Goal: Task Accomplishment & Management: Manage account settings

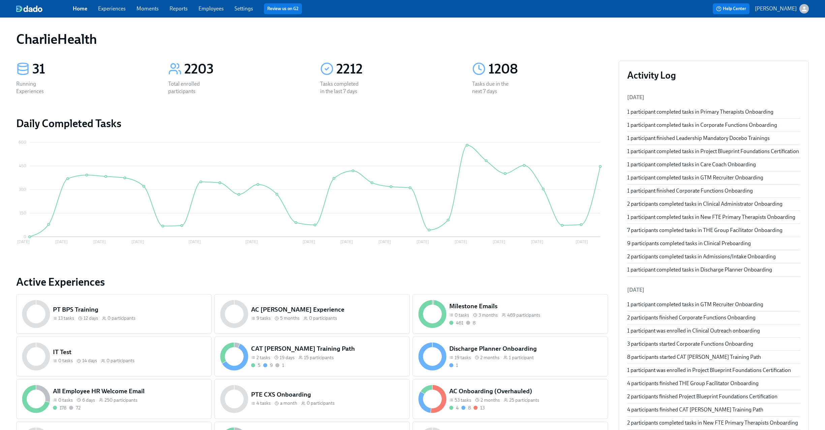
click at [107, 8] on link "Experiences" at bounding box center [112, 8] width 28 height 6
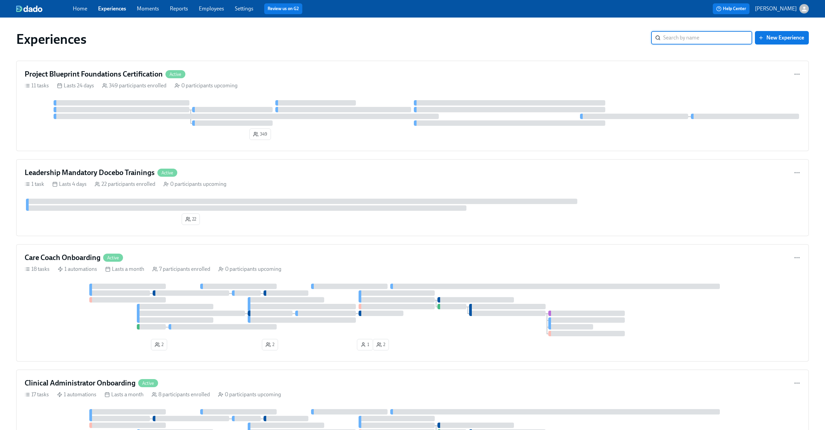
click at [680, 35] on input "search" at bounding box center [708, 37] width 89 height 13
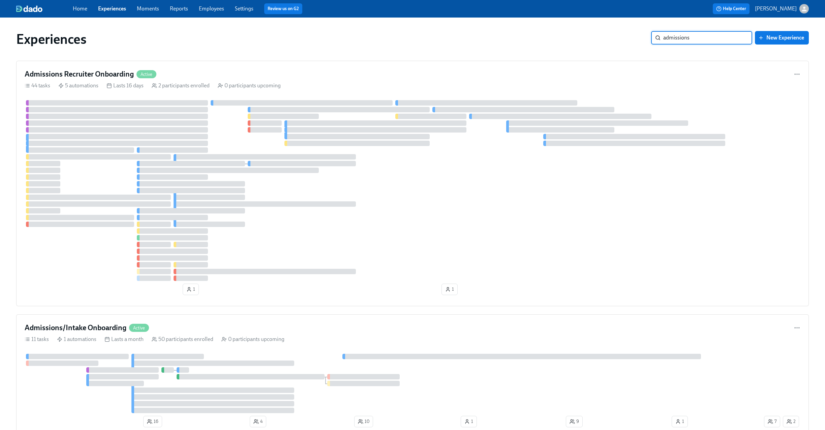
type input "admissions"
click at [334, 77] on div "Admissions Recruiter Onboarding Active" at bounding box center [413, 74] width 776 height 10
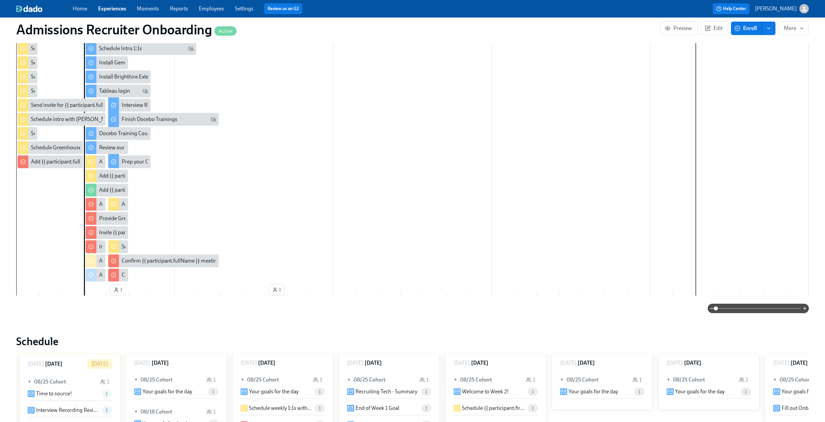
scroll to position [489, 0]
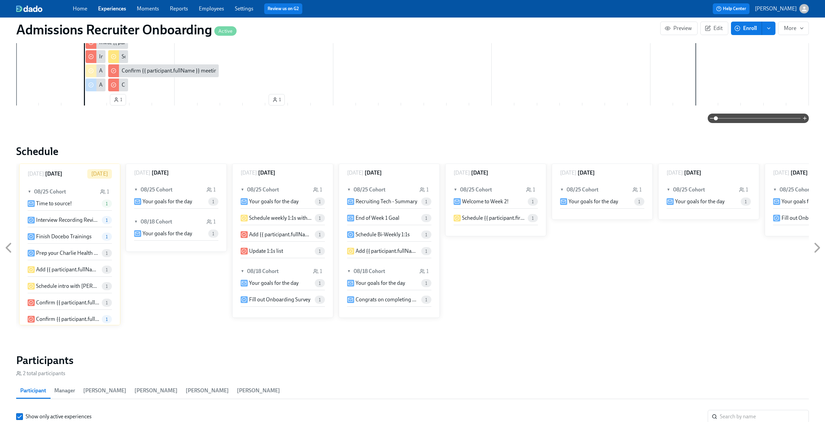
click at [7, 248] on icon at bounding box center [8, 248] width 4 height 8
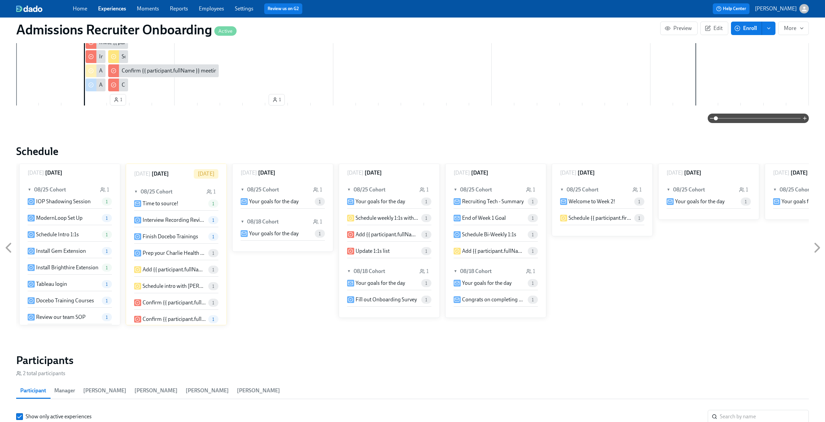
click at [6, 248] on icon at bounding box center [8, 247] width 17 height 17
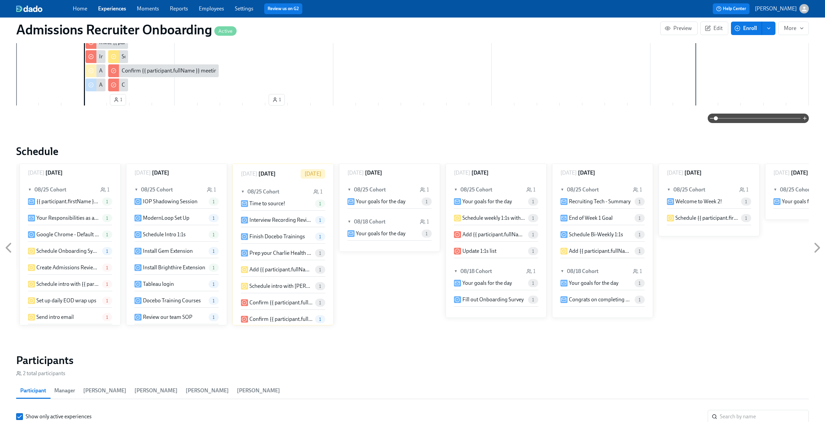
click at [6, 248] on icon at bounding box center [8, 247] width 17 height 17
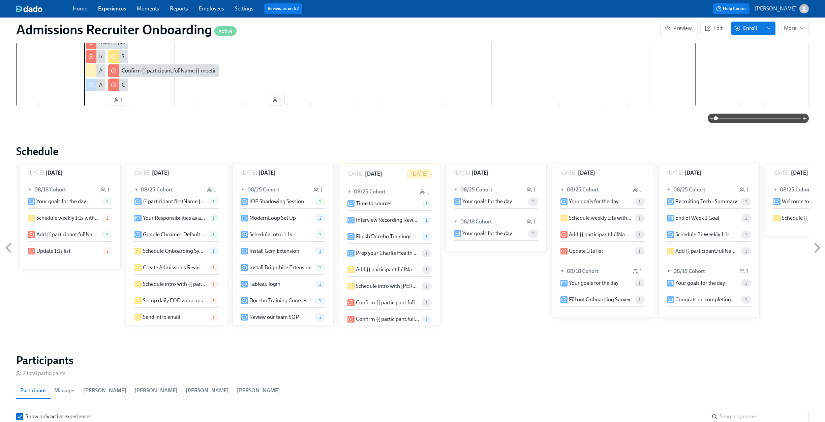
click at [6, 248] on icon at bounding box center [8, 247] width 17 height 17
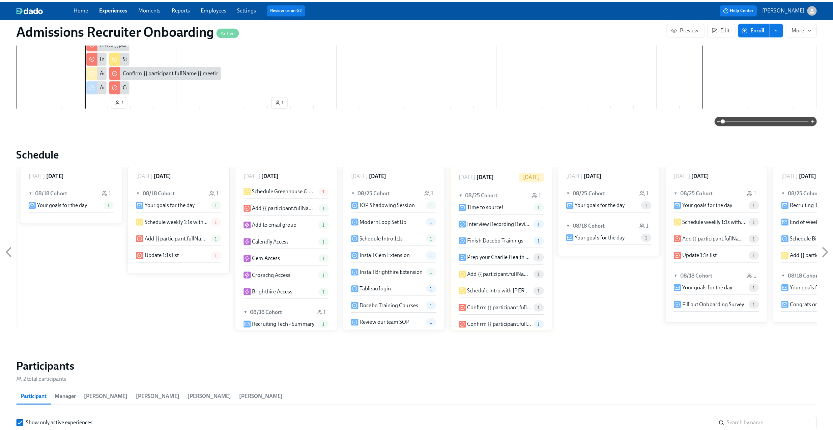
scroll to position [204, 0]
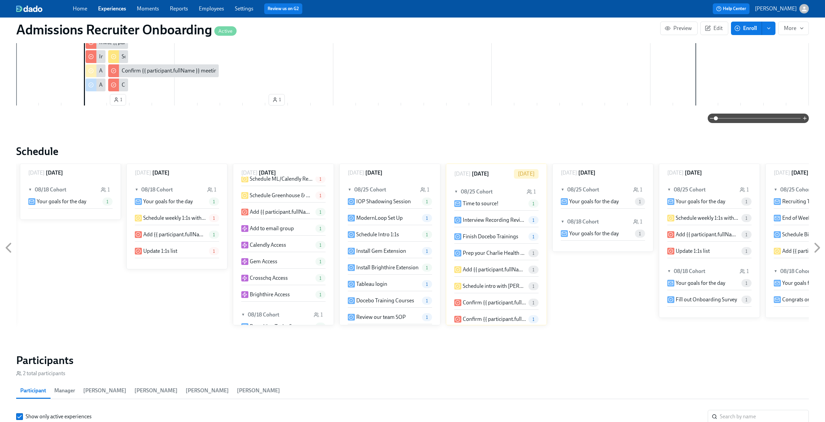
click at [283, 275] on p "Crosschq Access" at bounding box center [269, 277] width 38 height 7
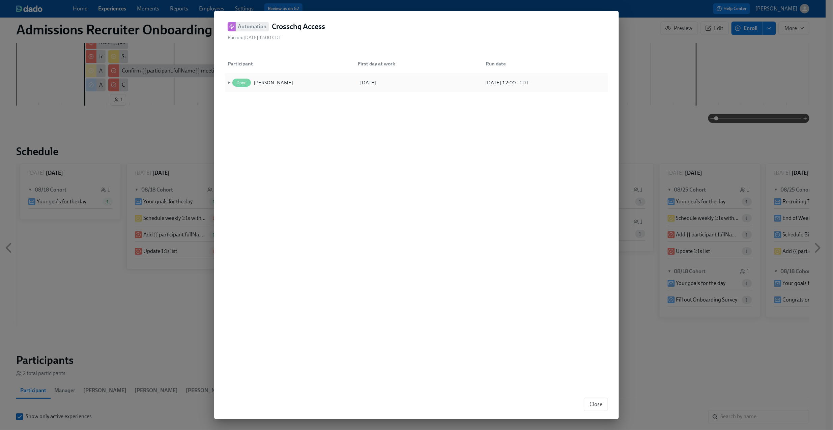
click at [227, 80] on span "►" at bounding box center [228, 82] width 5 height 7
click at [227, 80] on span "▼" at bounding box center [228, 82] width 5 height 7
click at [447, 35] on div "Automation Crosschq Access Ran on: [DATE] 12:00 CDT" at bounding box center [401, 31] width 347 height 19
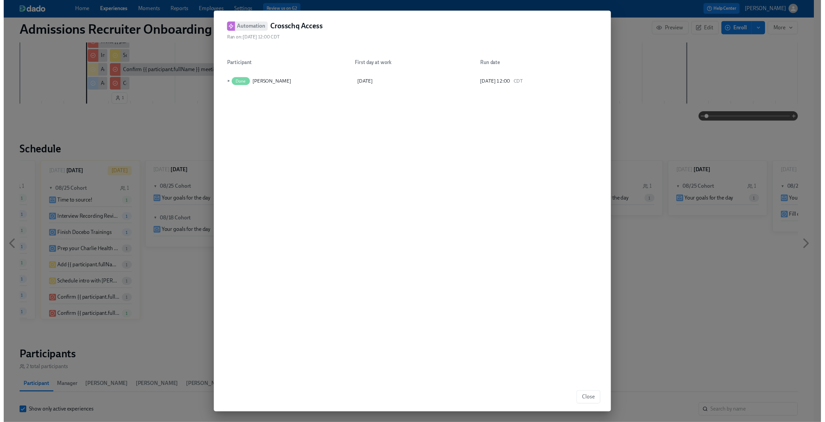
scroll to position [0, 906]
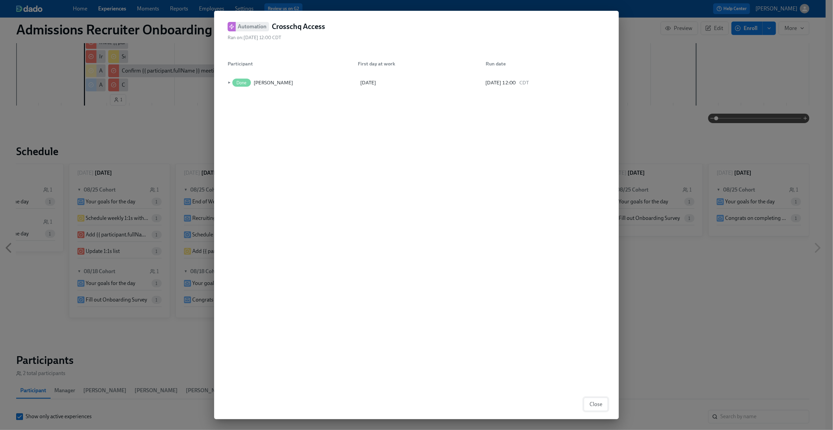
click at [590, 404] on span "Close" at bounding box center [595, 404] width 13 height 7
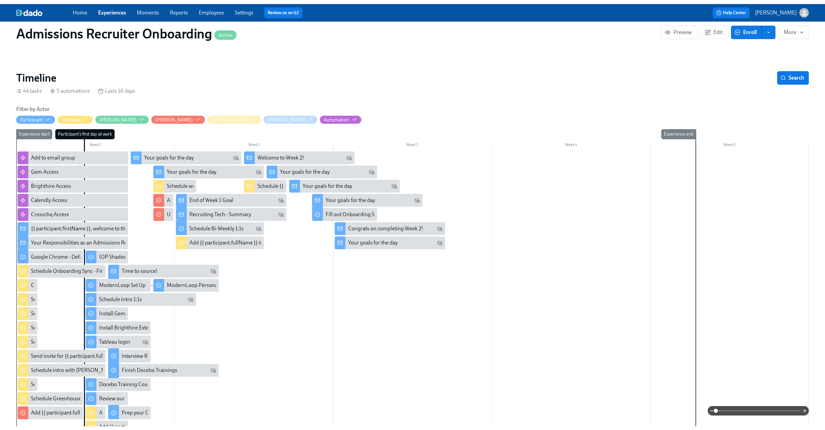
scroll to position [0, 0]
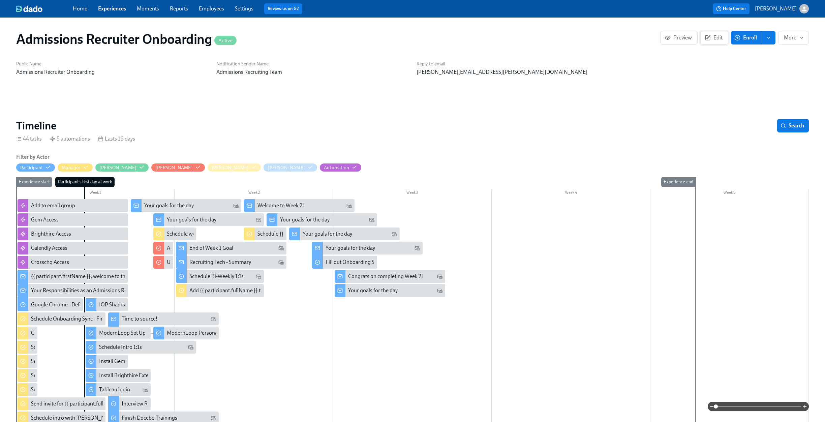
click at [717, 41] on span "Edit" at bounding box center [714, 37] width 17 height 7
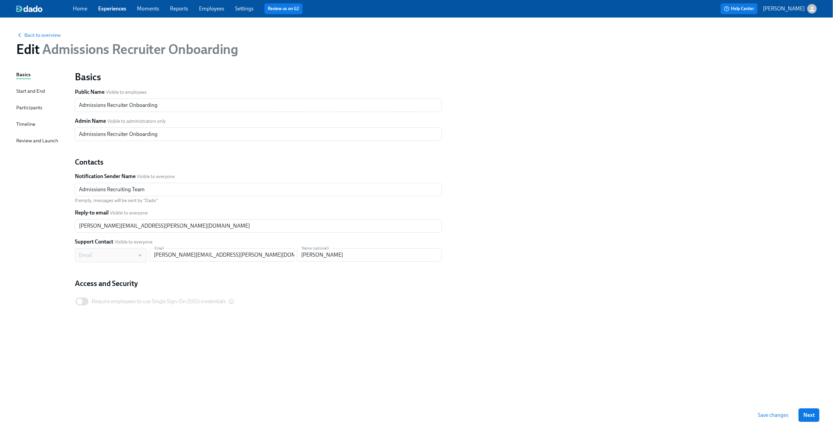
click at [33, 123] on div "Timeline" at bounding box center [25, 123] width 19 height 7
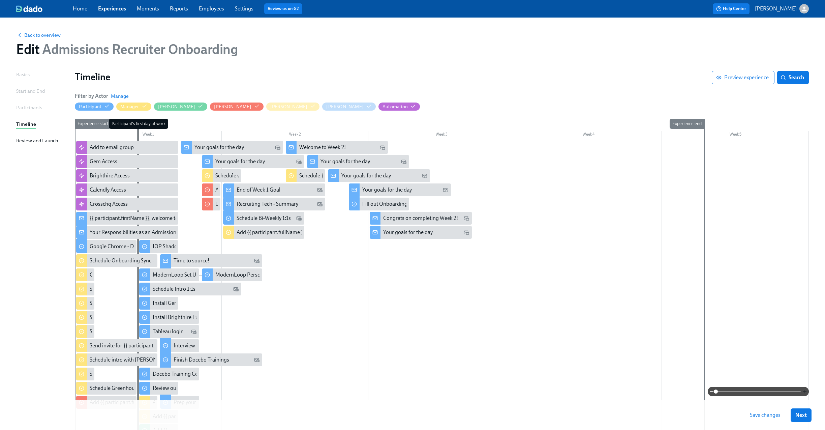
click at [807, 392] on icon "button" at bounding box center [804, 391] width 5 height 5
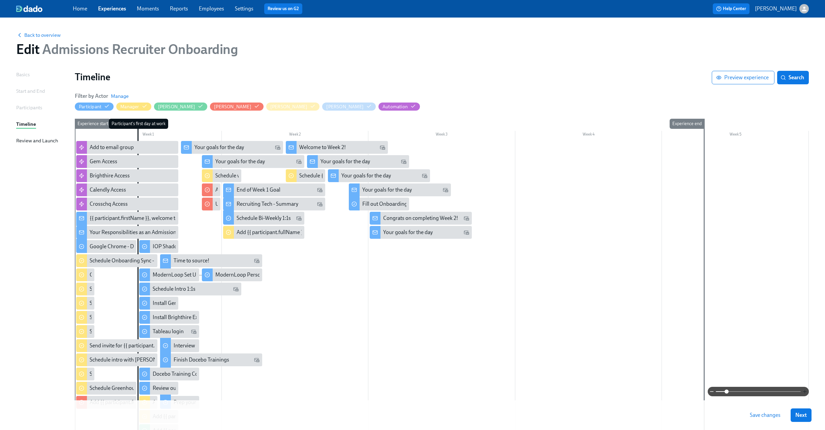
click at [807, 392] on icon "button" at bounding box center [804, 391] width 5 height 5
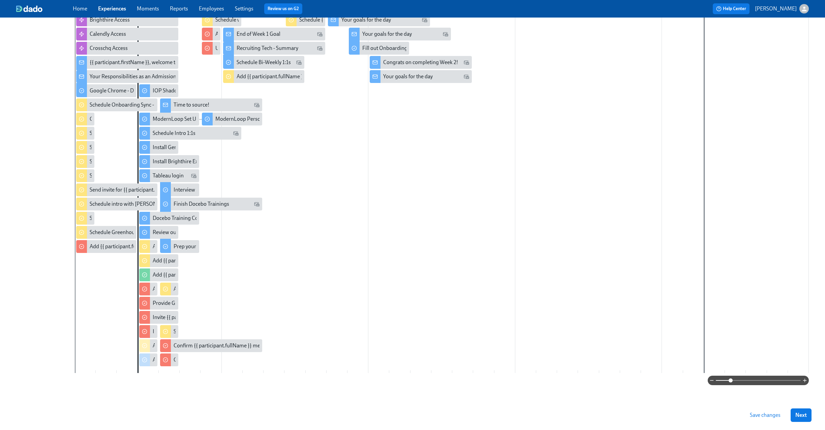
scroll to position [157, 0]
click at [806, 380] on icon "button" at bounding box center [804, 379] width 5 height 5
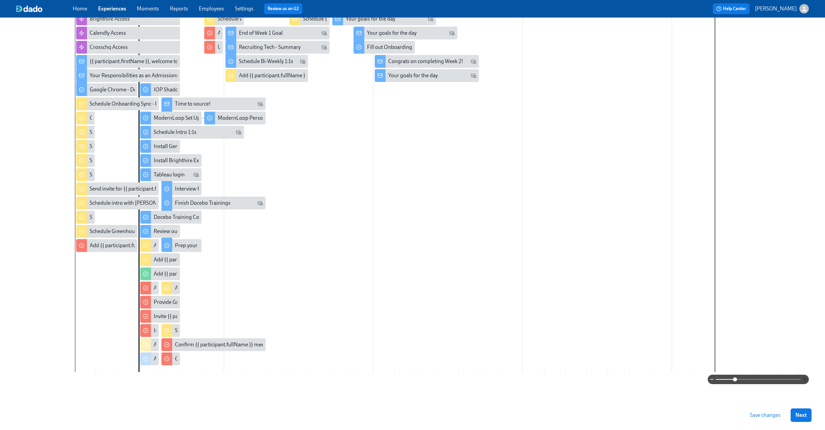
click at [806, 380] on icon "button" at bounding box center [804, 379] width 5 height 5
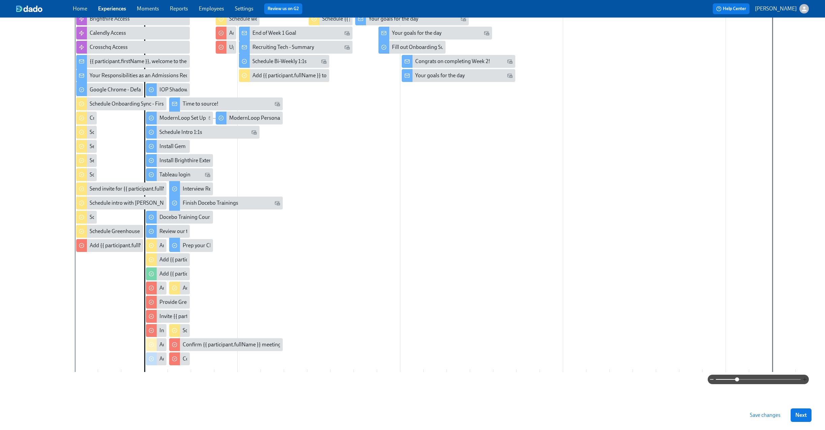
click at [806, 380] on icon "button" at bounding box center [804, 379] width 5 height 5
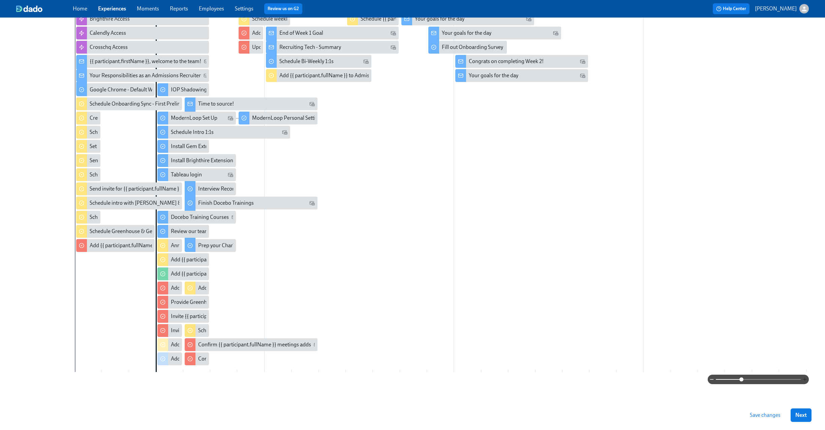
click at [806, 380] on icon "button" at bounding box center [804, 379] width 5 height 5
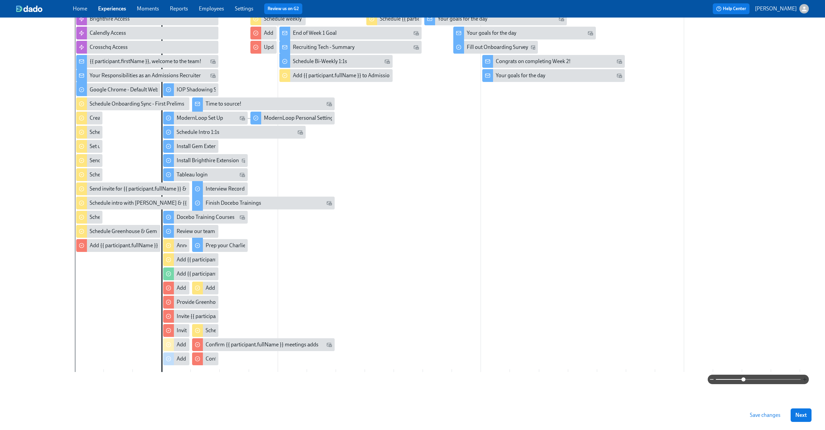
click at [805, 380] on icon "button" at bounding box center [804, 379] width 5 height 5
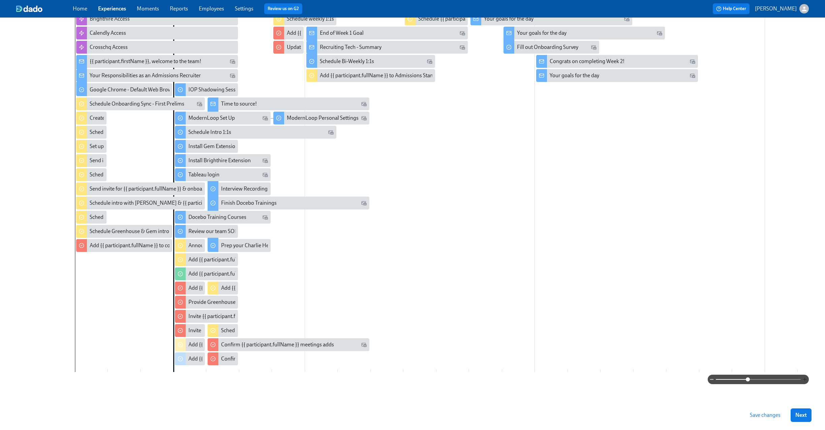
click at [805, 380] on icon "button" at bounding box center [804, 379] width 5 height 5
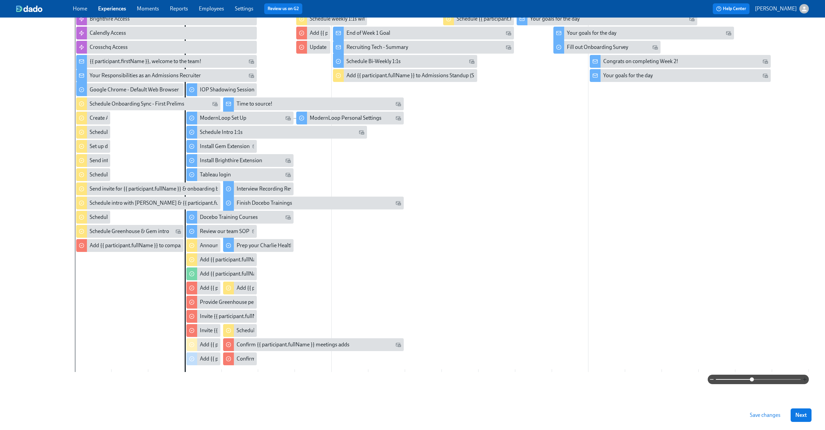
click at [804, 379] on icon "button" at bounding box center [804, 379] width 5 height 5
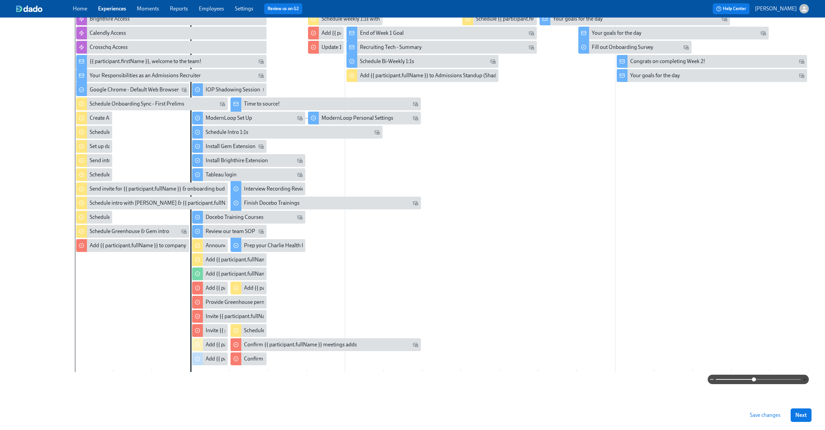
click at [804, 379] on icon "button" at bounding box center [804, 379] width 5 height 5
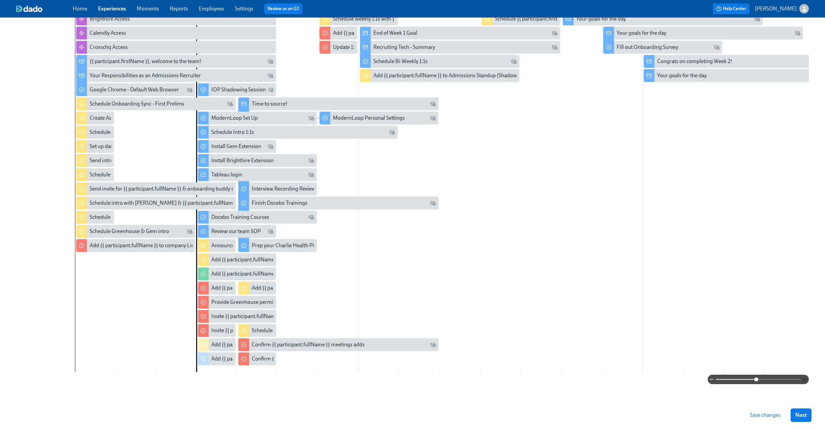
click at [804, 379] on icon "button" at bounding box center [804, 379] width 5 height 5
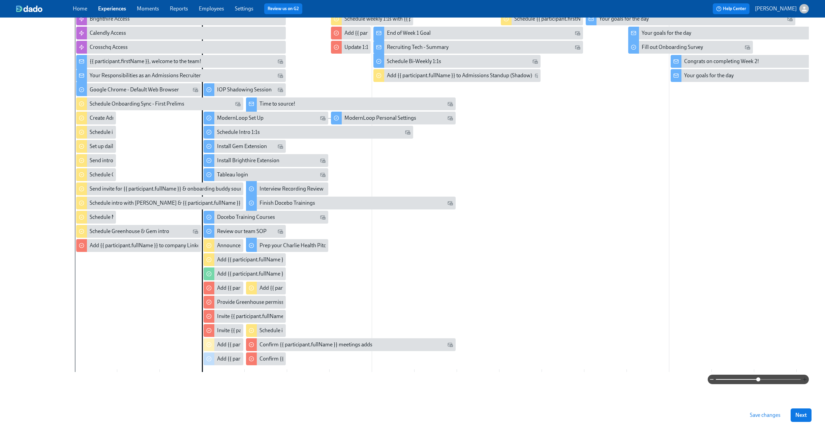
click at [804, 380] on icon "button" at bounding box center [804, 379] width 5 height 5
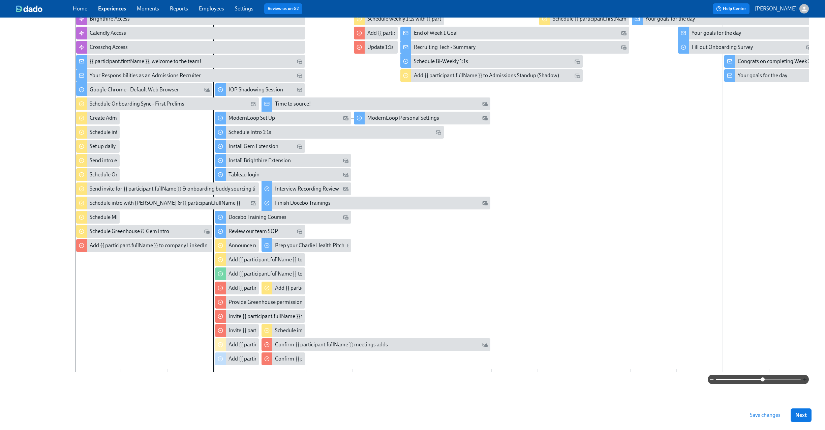
click at [804, 380] on icon "button" at bounding box center [804, 379] width 5 height 5
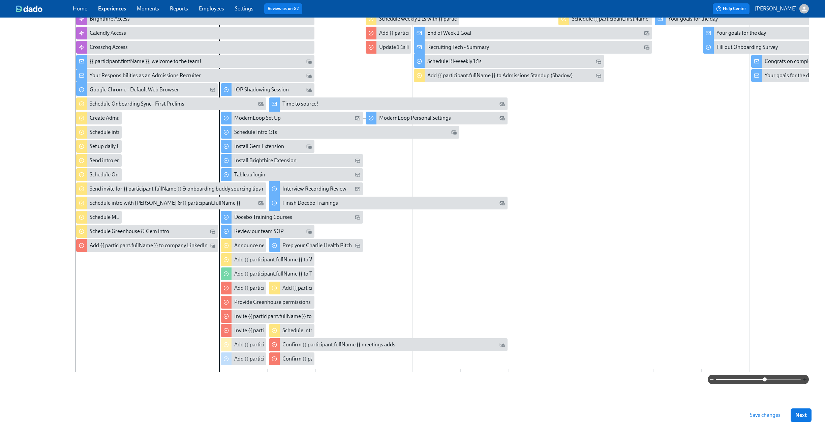
click at [805, 382] on icon "button" at bounding box center [804, 379] width 5 height 5
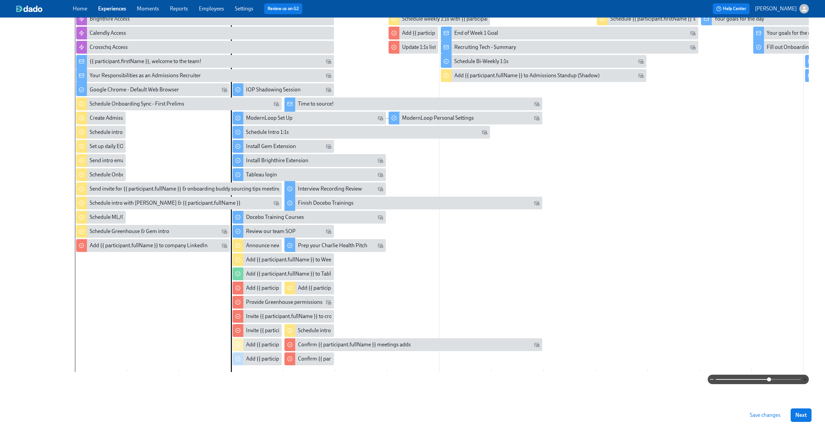
click at [805, 382] on icon "button" at bounding box center [804, 379] width 5 height 5
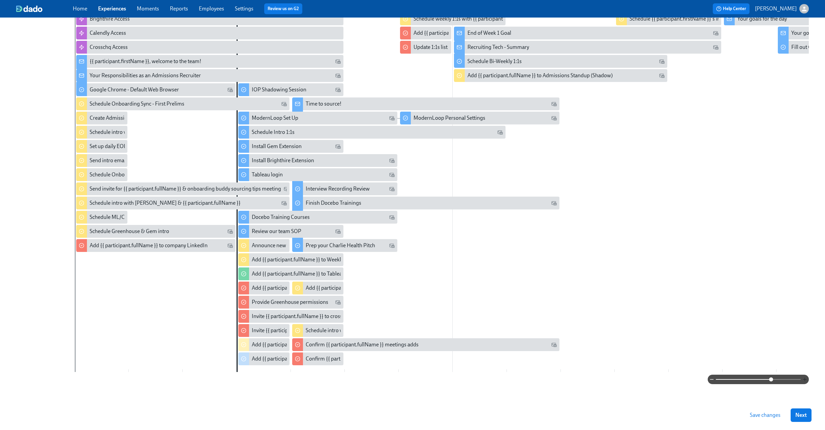
click at [805, 382] on icon "button" at bounding box center [804, 379] width 5 height 5
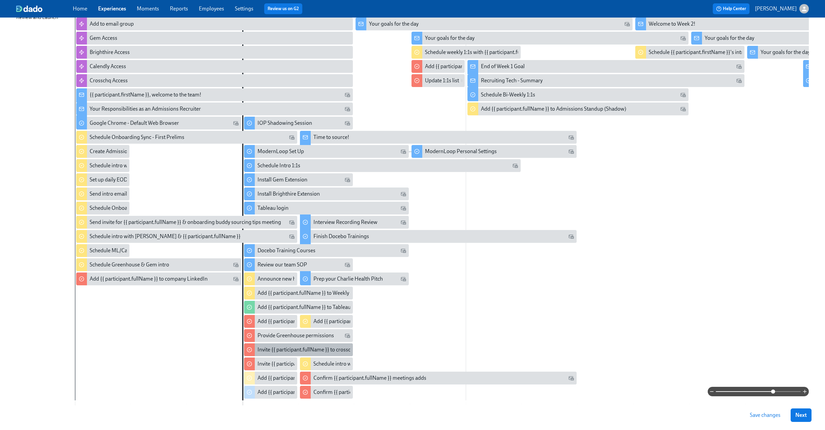
scroll to position [123, 0]
click at [271, 352] on div "Invite {{ participant.fullName }} to crosschq" at bounding box center [307, 350] width 99 height 7
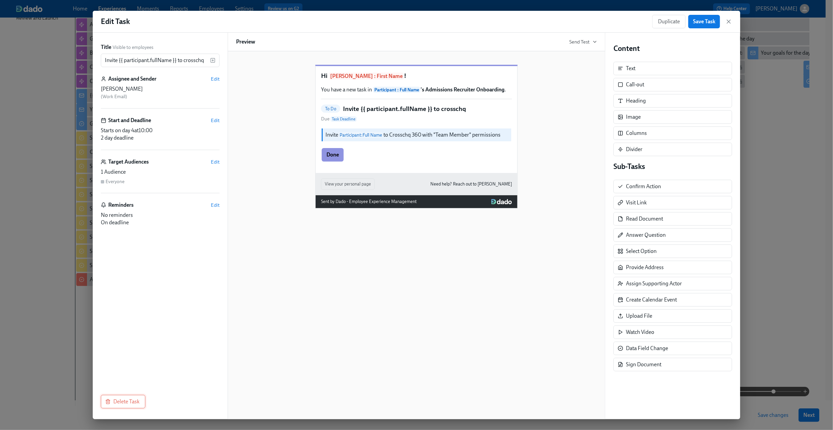
click at [123, 402] on span "Delete Task" at bounding box center [123, 401] width 33 height 7
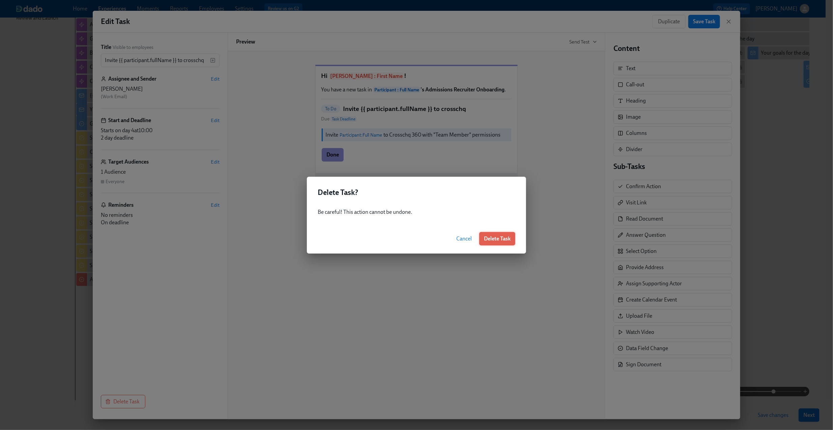
click at [500, 244] on button "Delete Task" at bounding box center [497, 238] width 36 height 13
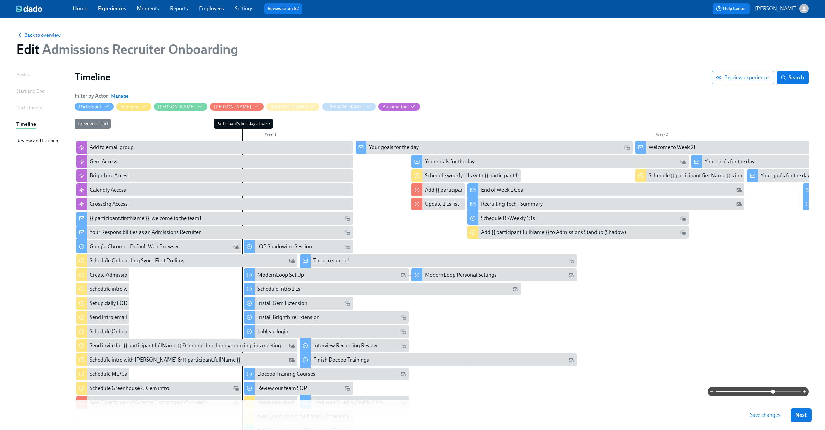
click at [769, 417] on span "Save changes" at bounding box center [765, 415] width 31 height 7
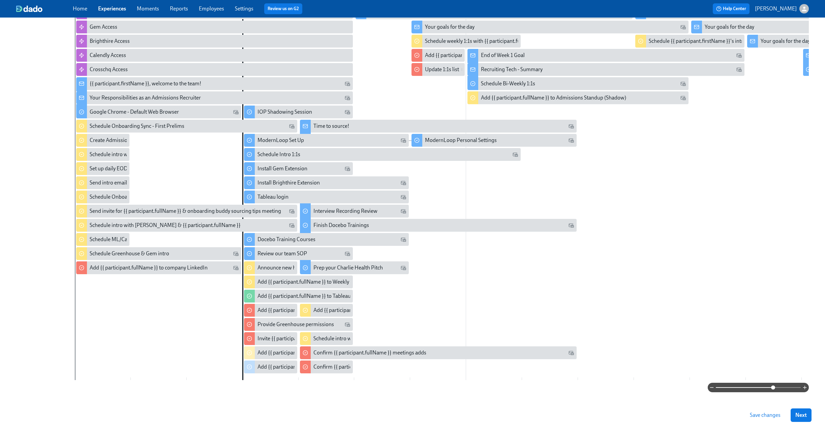
scroll to position [145, 0]
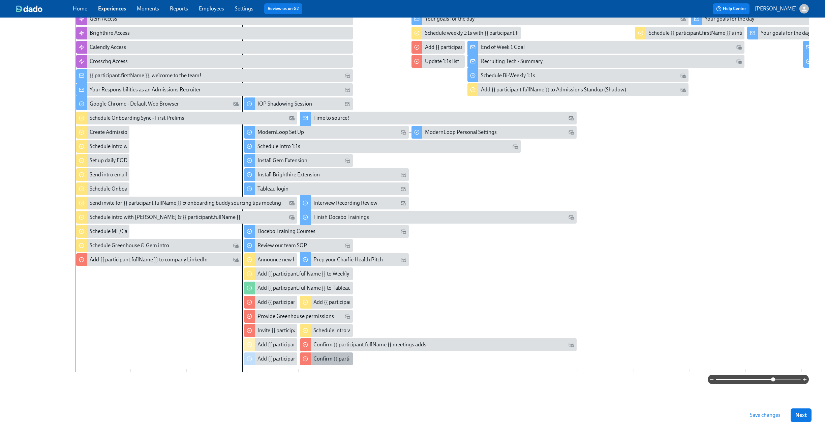
click at [314, 356] on div "Confirm {{ participant.fullName }}'s tech access" at bounding box center [368, 358] width 109 height 7
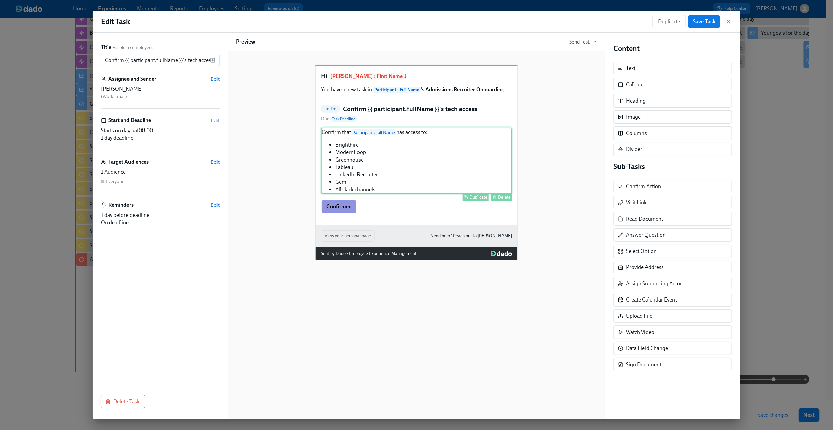
click at [404, 150] on div "Confirm that Participant : Full Name has access to: Brighthire ModernLoop Green…" at bounding box center [416, 161] width 191 height 66
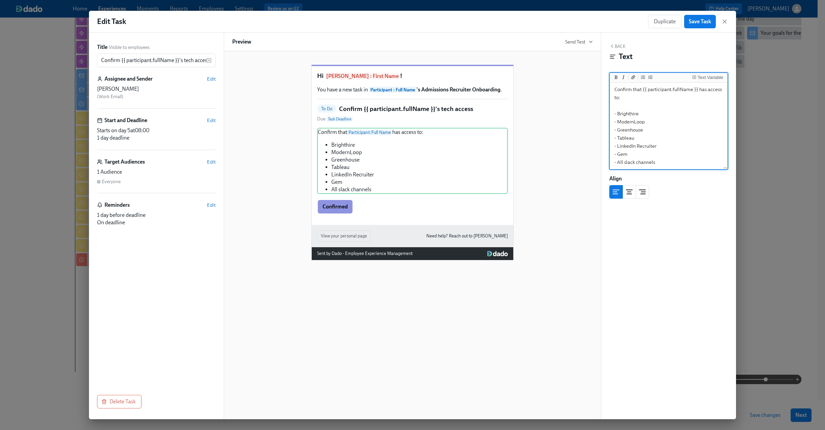
scroll to position [3, 0]
click at [647, 152] on textarea "Confirm that {{ participant.fullName }} has access to: - Brighthire - ModernLoo…" at bounding box center [668, 125] width 115 height 88
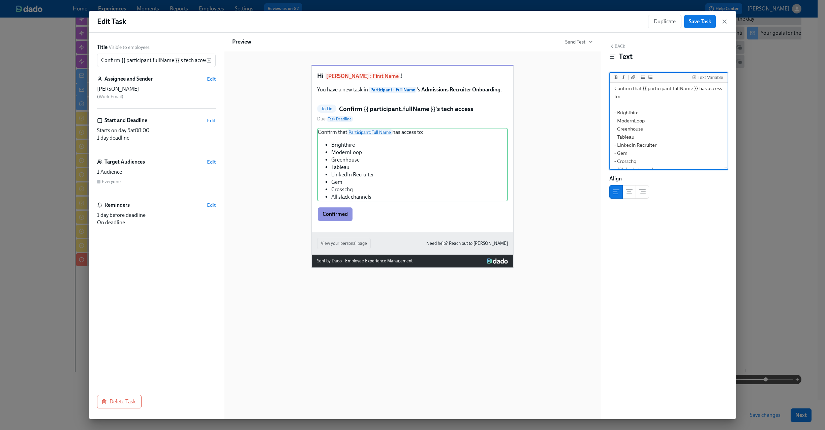
type textarea "Confirm that {{ participant.fullName }} has access to: - Brighthire - ModernLoo…"
click at [615, 48] on button "Back" at bounding box center [618, 45] width 16 height 5
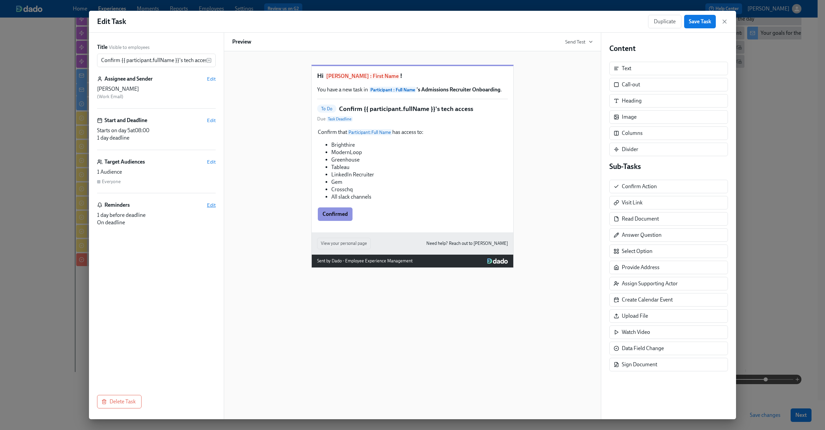
click at [209, 206] on span "Edit" at bounding box center [211, 205] width 9 height 7
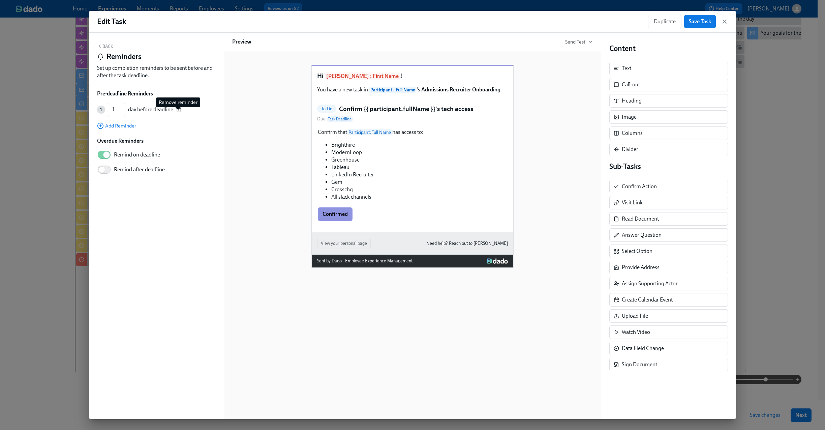
click at [179, 109] on icon "button" at bounding box center [178, 109] width 5 height 5
click at [108, 45] on button "Back" at bounding box center [105, 45] width 16 height 5
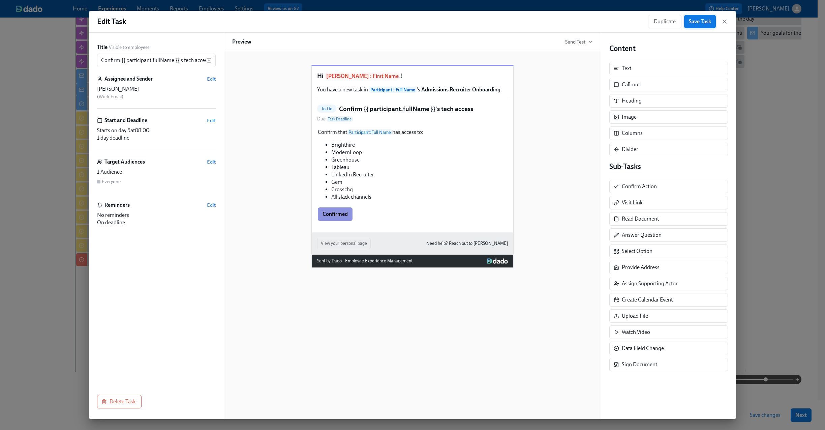
click at [700, 23] on span "Save Task" at bounding box center [700, 21] width 22 height 7
drag, startPoint x: 727, startPoint y: 19, endPoint x: 724, endPoint y: 22, distance: 3.8
click at [727, 20] on icon "button" at bounding box center [724, 21] width 7 height 7
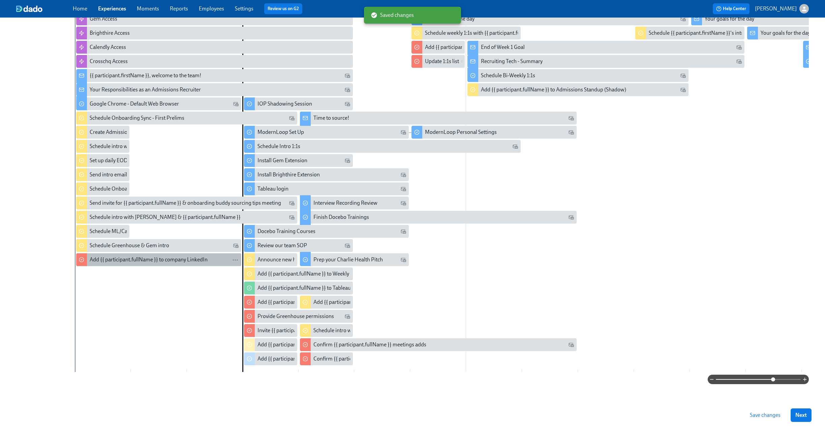
click at [144, 256] on div "Add {{ participant.fullName }} to company LinkedIn" at bounding box center [149, 259] width 118 height 7
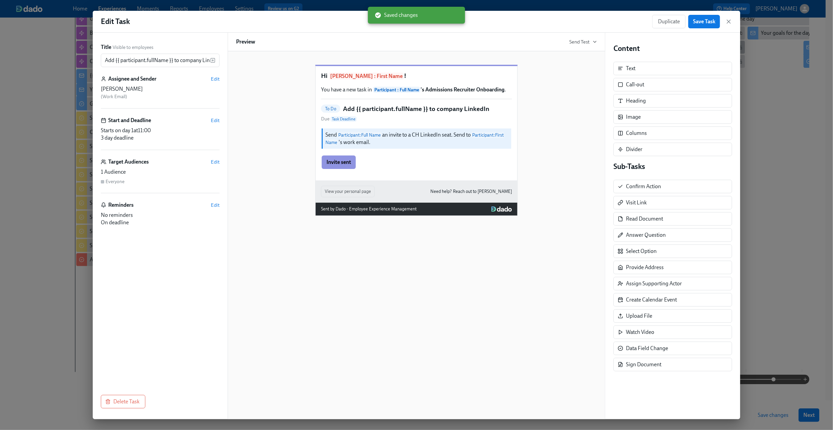
drag, startPoint x: 728, startPoint y: 23, endPoint x: 687, endPoint y: 43, distance: 46.0
click at [728, 23] on icon "button" at bounding box center [728, 21] width 7 height 7
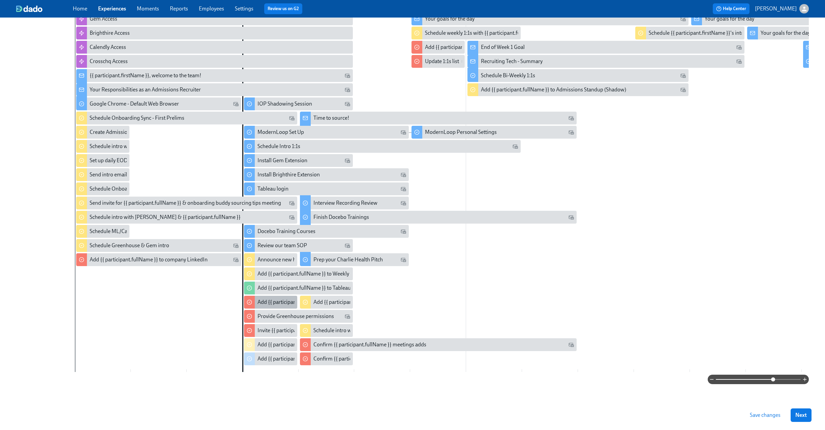
click at [282, 301] on div "Add {{ participant.fullName }} to all Admissions recruiting slack channels" at bounding box center [341, 301] width 166 height 7
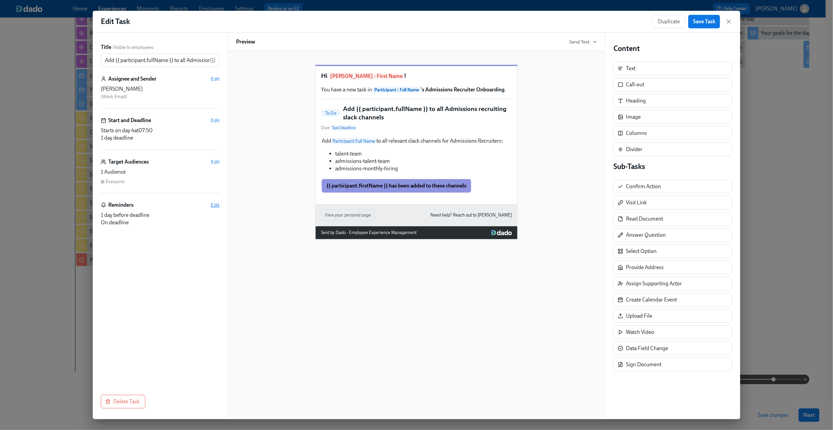
click at [214, 208] on span "Edit" at bounding box center [215, 205] width 9 height 7
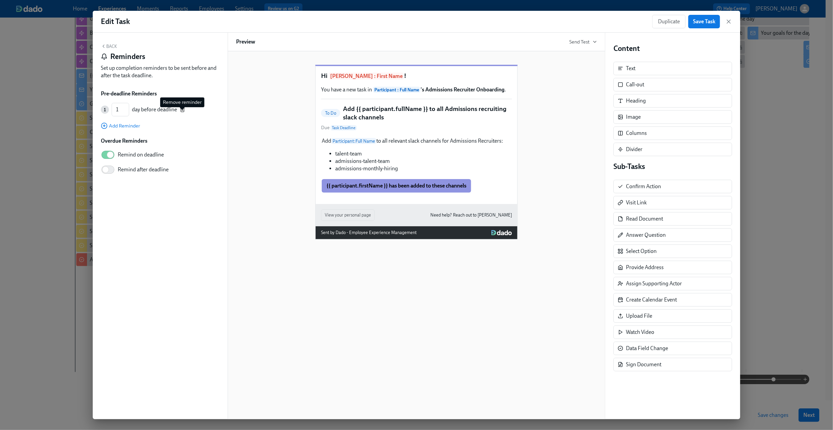
click at [182, 111] on line "button" at bounding box center [182, 110] width 0 height 1
click at [110, 48] on button "Back" at bounding box center [109, 45] width 16 height 5
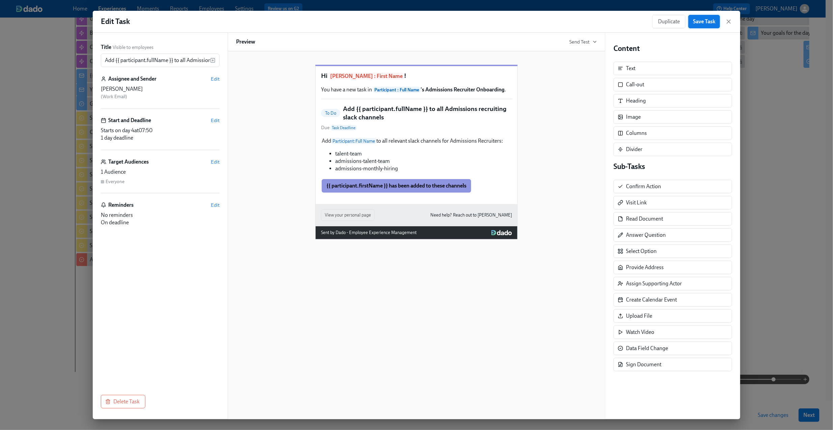
click at [706, 22] on span "Save Task" at bounding box center [704, 21] width 22 height 7
click at [729, 23] on icon "button" at bounding box center [728, 21] width 7 height 7
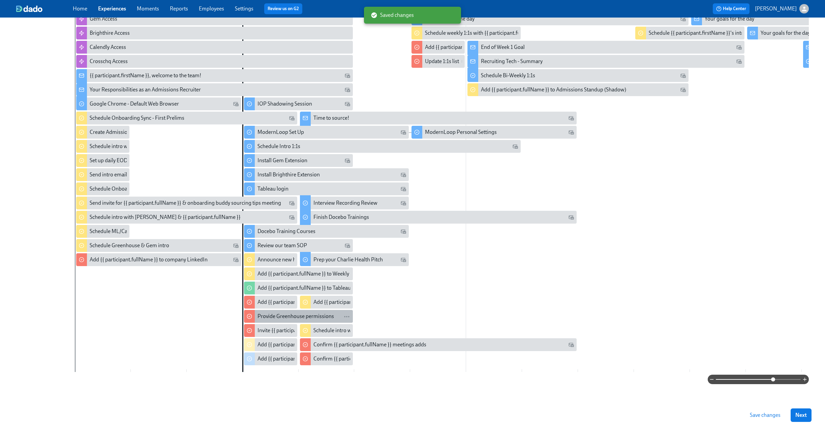
click at [289, 313] on div "Provide Greenhouse permissions" at bounding box center [296, 316] width 77 height 7
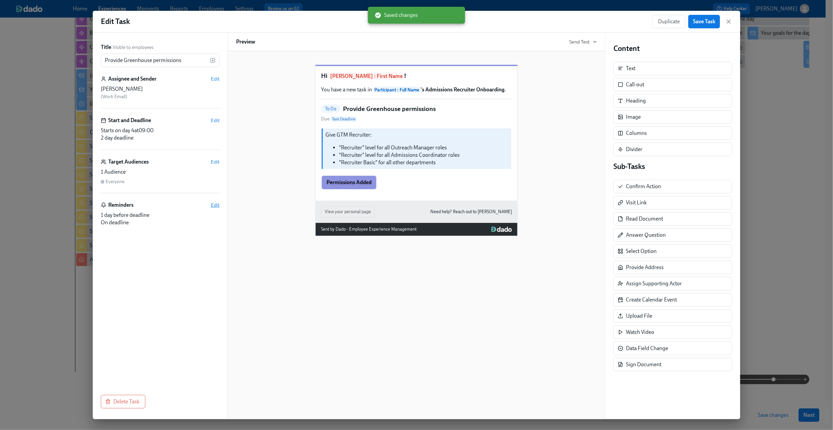
click at [217, 205] on span "Edit" at bounding box center [215, 205] width 9 height 7
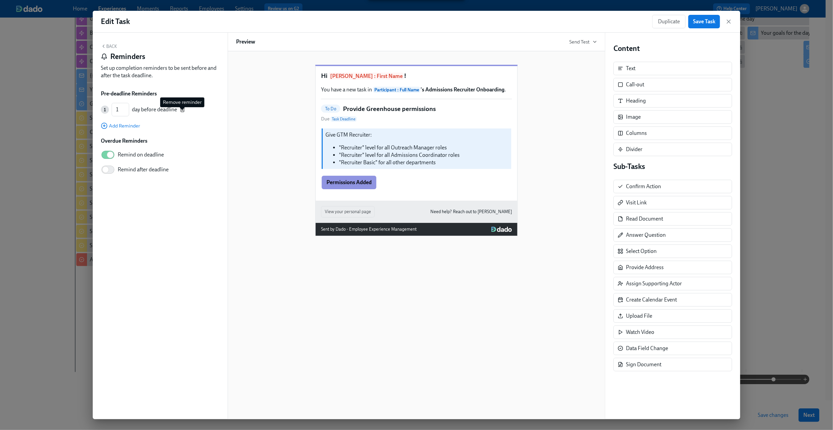
click at [182, 111] on icon "button" at bounding box center [182, 109] width 5 height 5
click at [113, 45] on button "Back" at bounding box center [109, 45] width 16 height 5
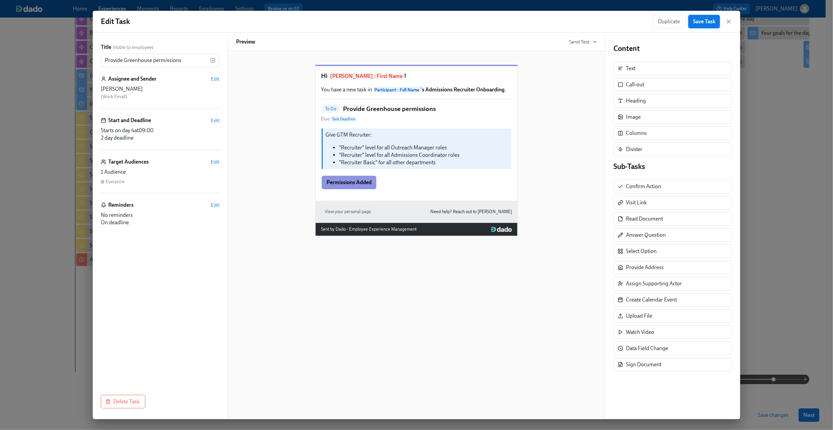
click at [700, 26] on button "Save Task" at bounding box center [704, 21] width 32 height 13
click at [731, 21] on icon "button" at bounding box center [728, 21] width 7 height 7
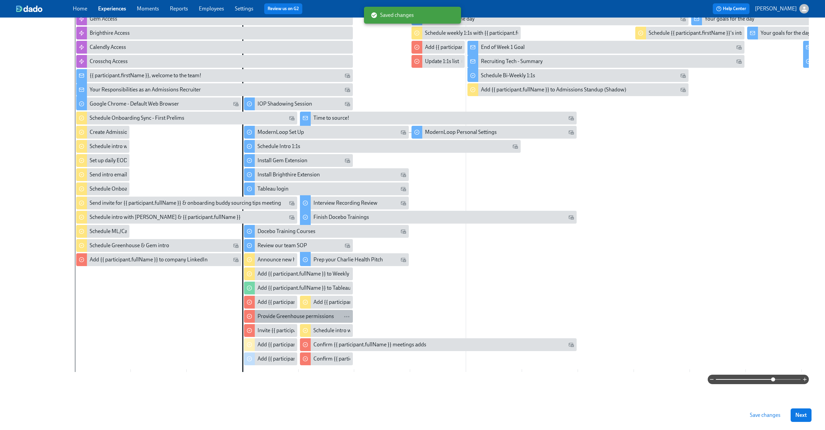
click at [276, 314] on div "Provide Greenhouse permissions" at bounding box center [296, 316] width 77 height 7
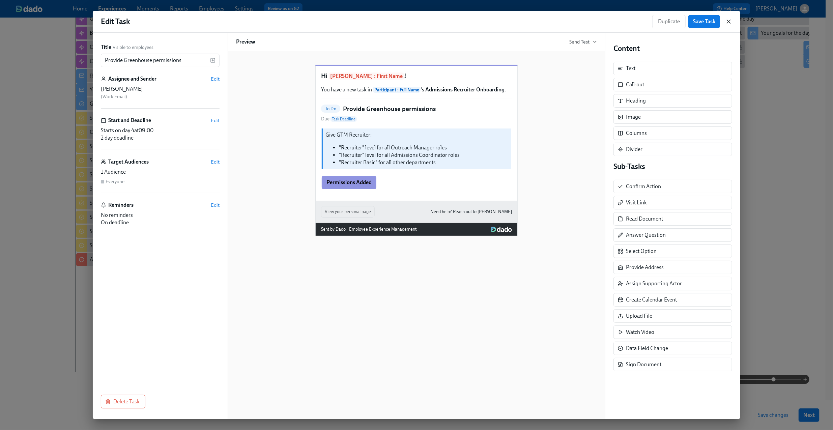
click at [727, 21] on icon "button" at bounding box center [728, 21] width 7 height 7
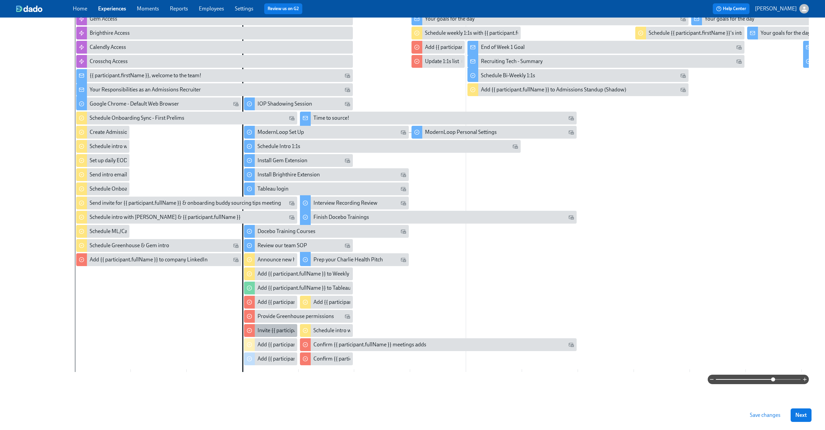
click at [270, 329] on div "Invite {{ participant.fullName }} to recruiting calendar" at bounding box center [319, 330] width 122 height 7
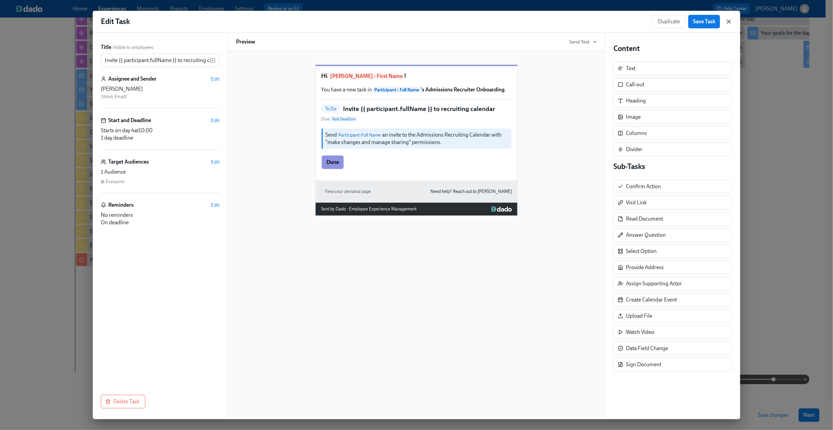
click at [728, 22] on icon "button" at bounding box center [728, 21] width 3 height 3
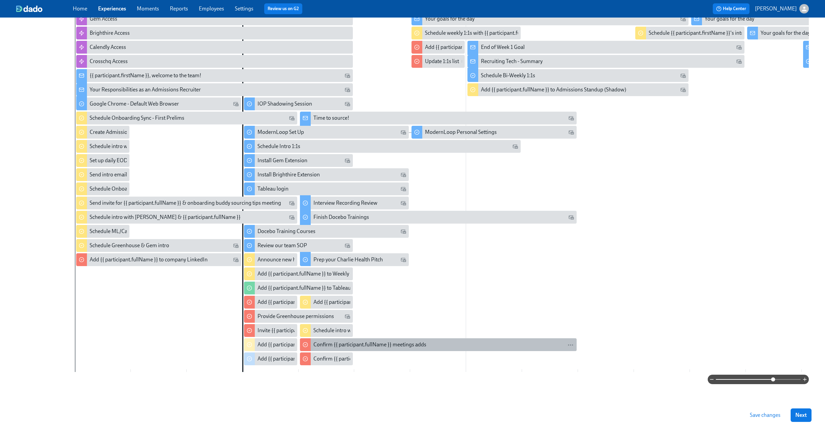
click at [346, 341] on div "Confirm {{ participant.fullName }} meetings adds" at bounding box center [370, 344] width 113 height 7
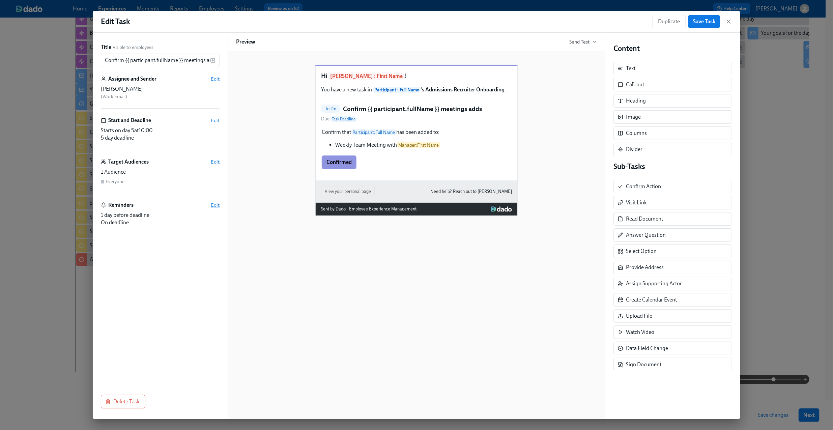
click at [212, 205] on span "Edit" at bounding box center [215, 205] width 9 height 7
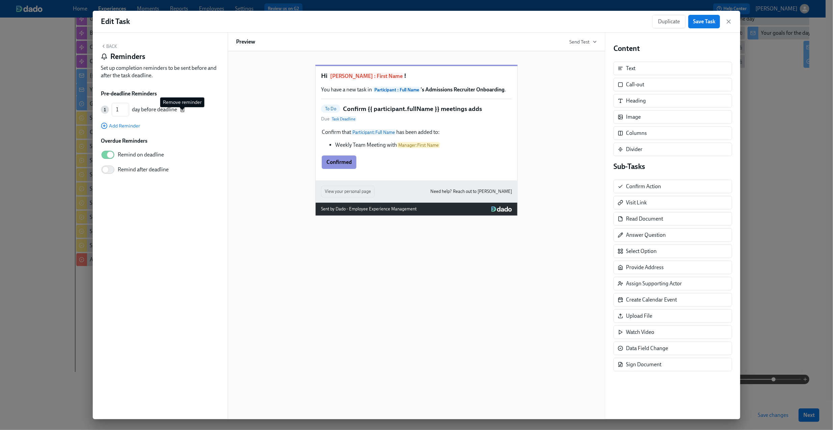
click at [182, 108] on icon "button" at bounding box center [182, 108] width 4 height 0
click at [116, 45] on button "Back" at bounding box center [109, 45] width 16 height 5
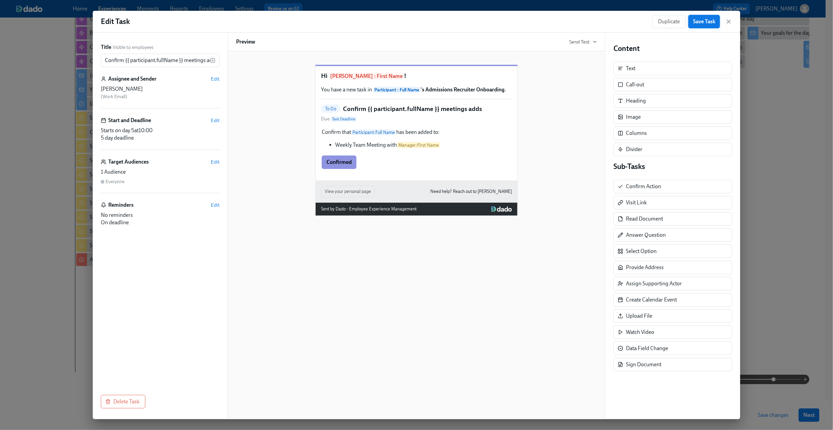
click at [706, 24] on span "Save Task" at bounding box center [704, 21] width 22 height 7
click at [731, 21] on icon "button" at bounding box center [728, 21] width 7 height 7
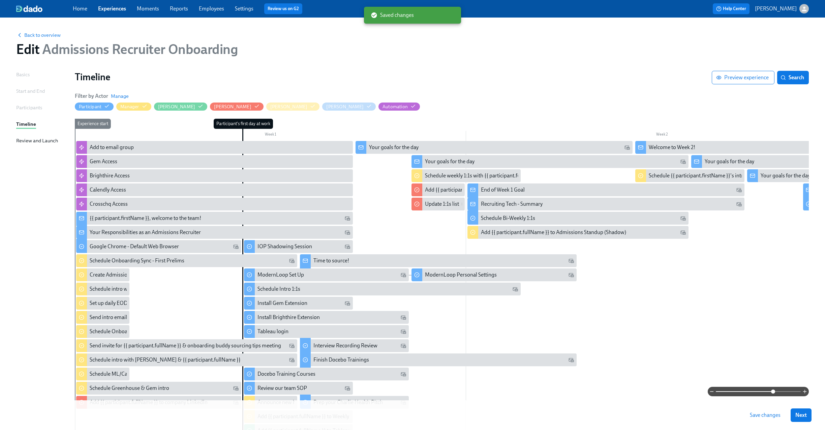
click at [776, 414] on span "Save changes" at bounding box center [765, 415] width 31 height 7
click at [805, 414] on span "Next" at bounding box center [801, 415] width 11 height 7
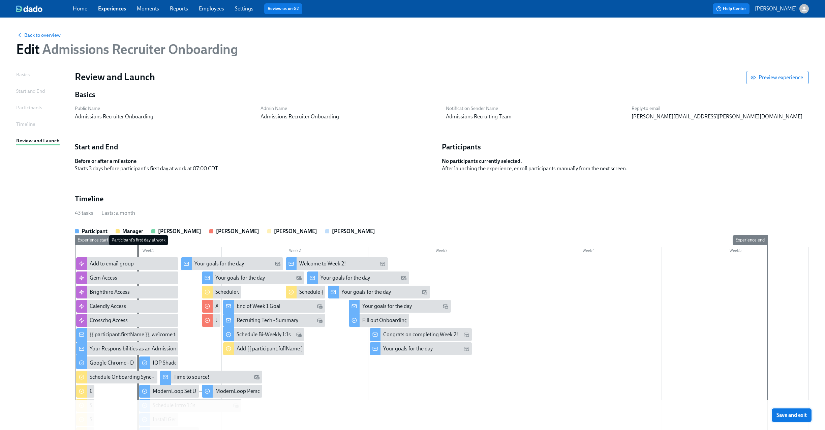
click at [805, 414] on span "Save and exit" at bounding box center [792, 415] width 30 height 7
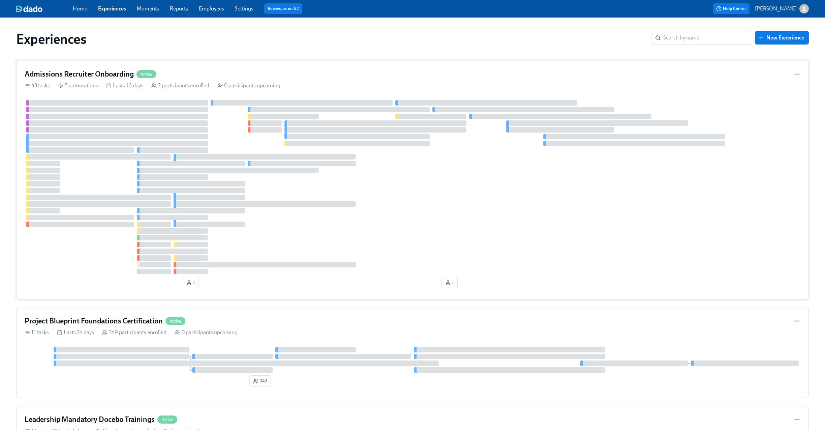
click at [253, 79] on div "Admissions Recruiter Onboarding Active" at bounding box center [413, 74] width 776 height 10
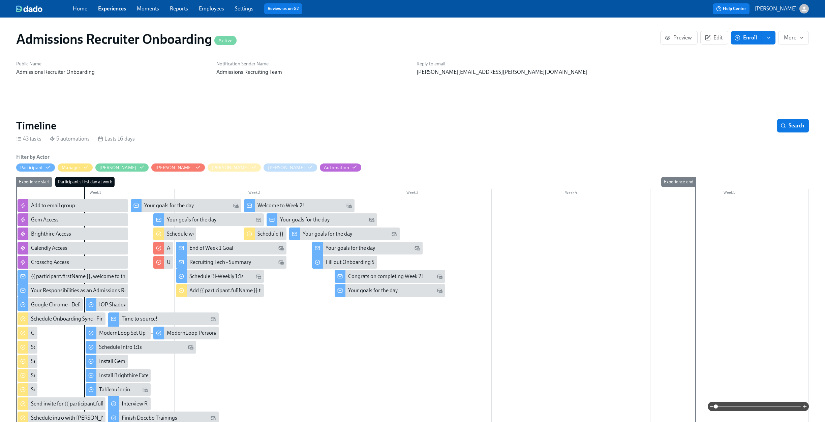
click at [120, 7] on link "Experiences" at bounding box center [112, 8] width 28 height 6
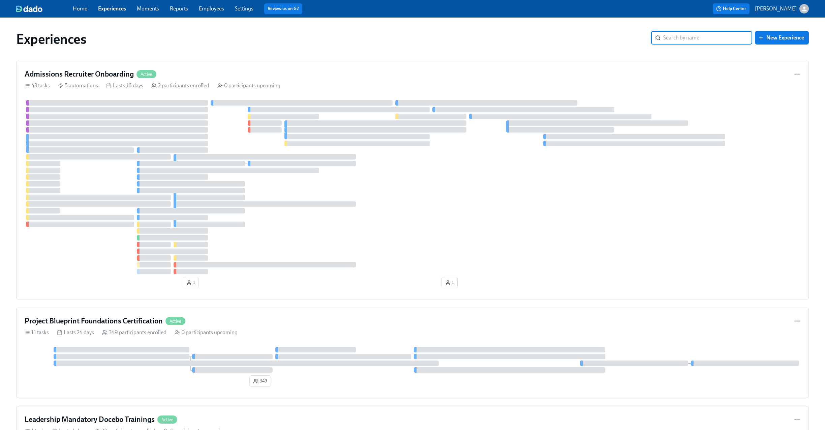
click at [696, 37] on input "search" at bounding box center [708, 37] width 89 height 13
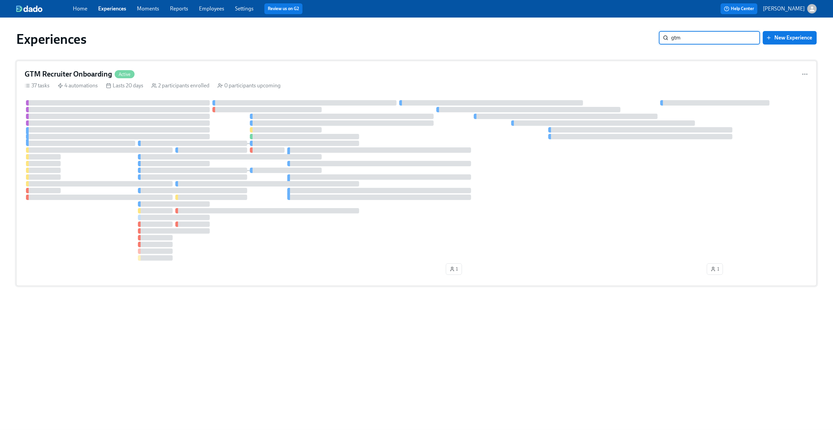
type input "gtm"
click at [324, 77] on div "GTM Recruiter Onboarding Active" at bounding box center [417, 74] width 784 height 10
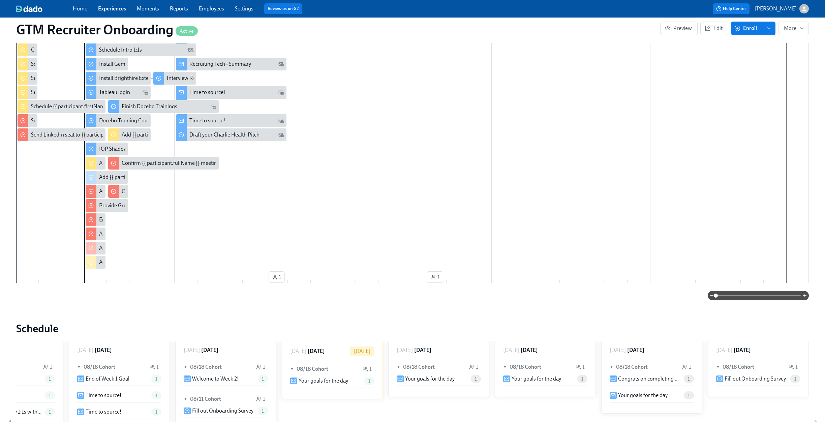
scroll to position [274, 0]
